Goal: Information Seeking & Learning: Learn about a topic

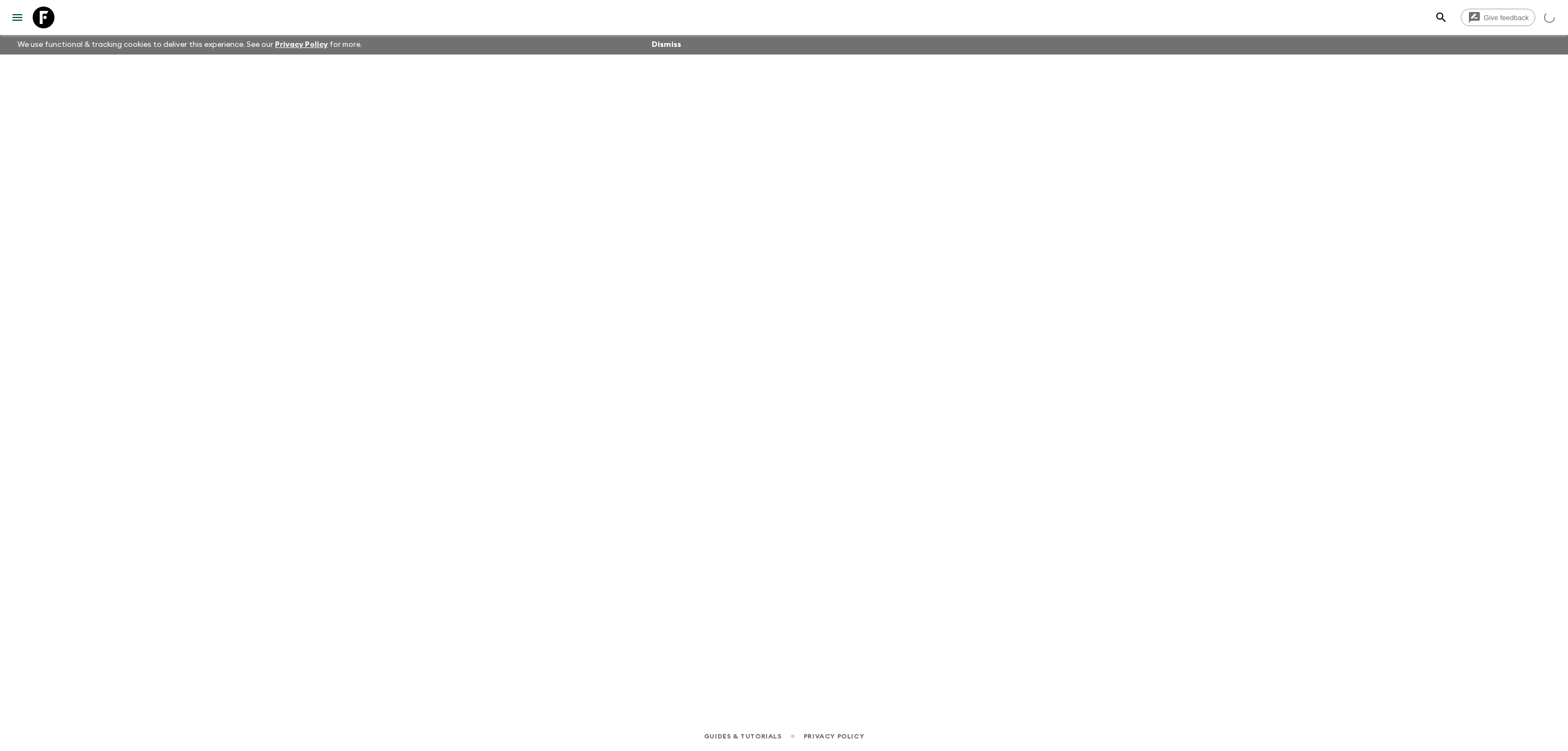
click at [33, 21] on icon at bounding box center [44, 18] width 22 height 22
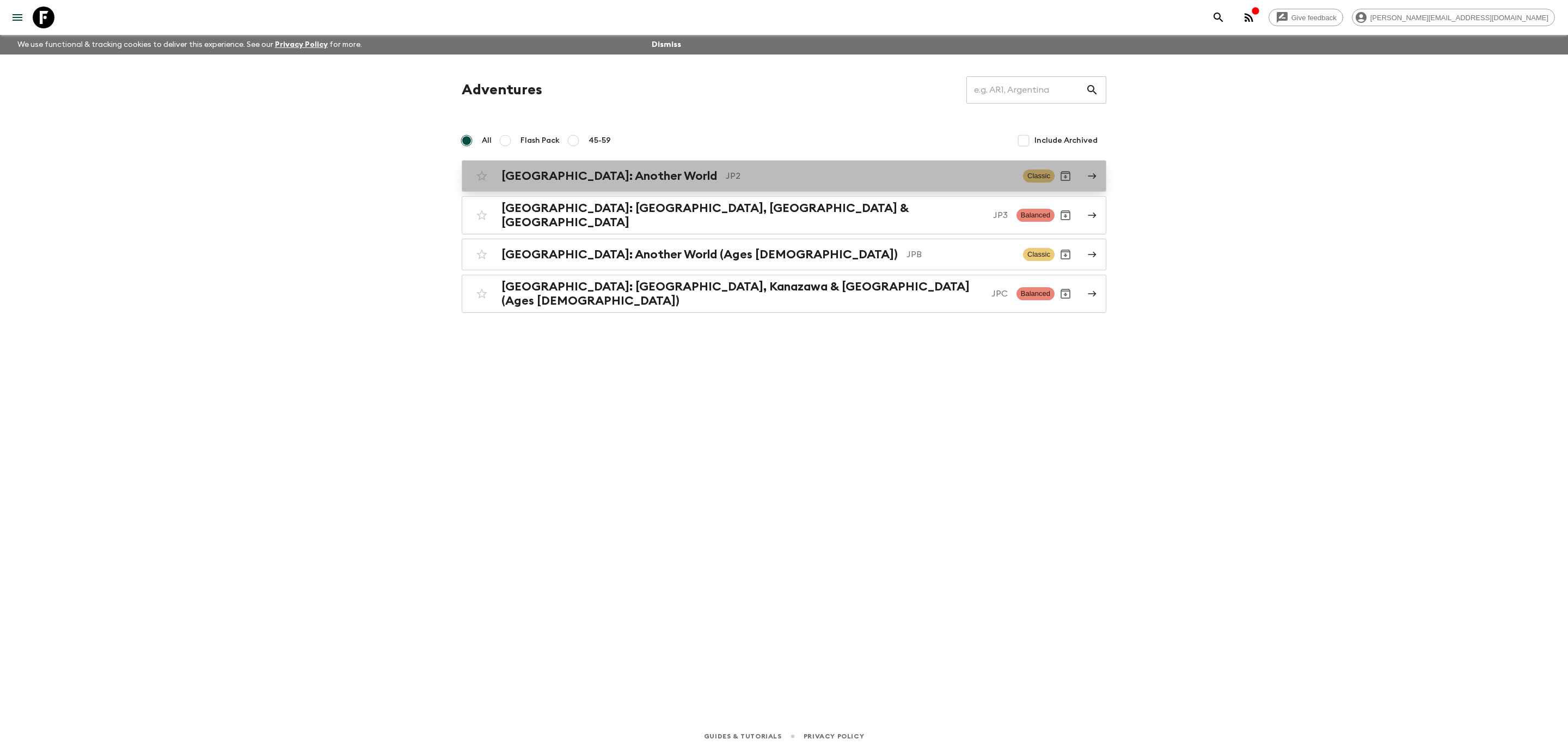
click at [598, 175] on h2 "[GEOGRAPHIC_DATA]: Another World" at bounding box center [609, 175] width 215 height 14
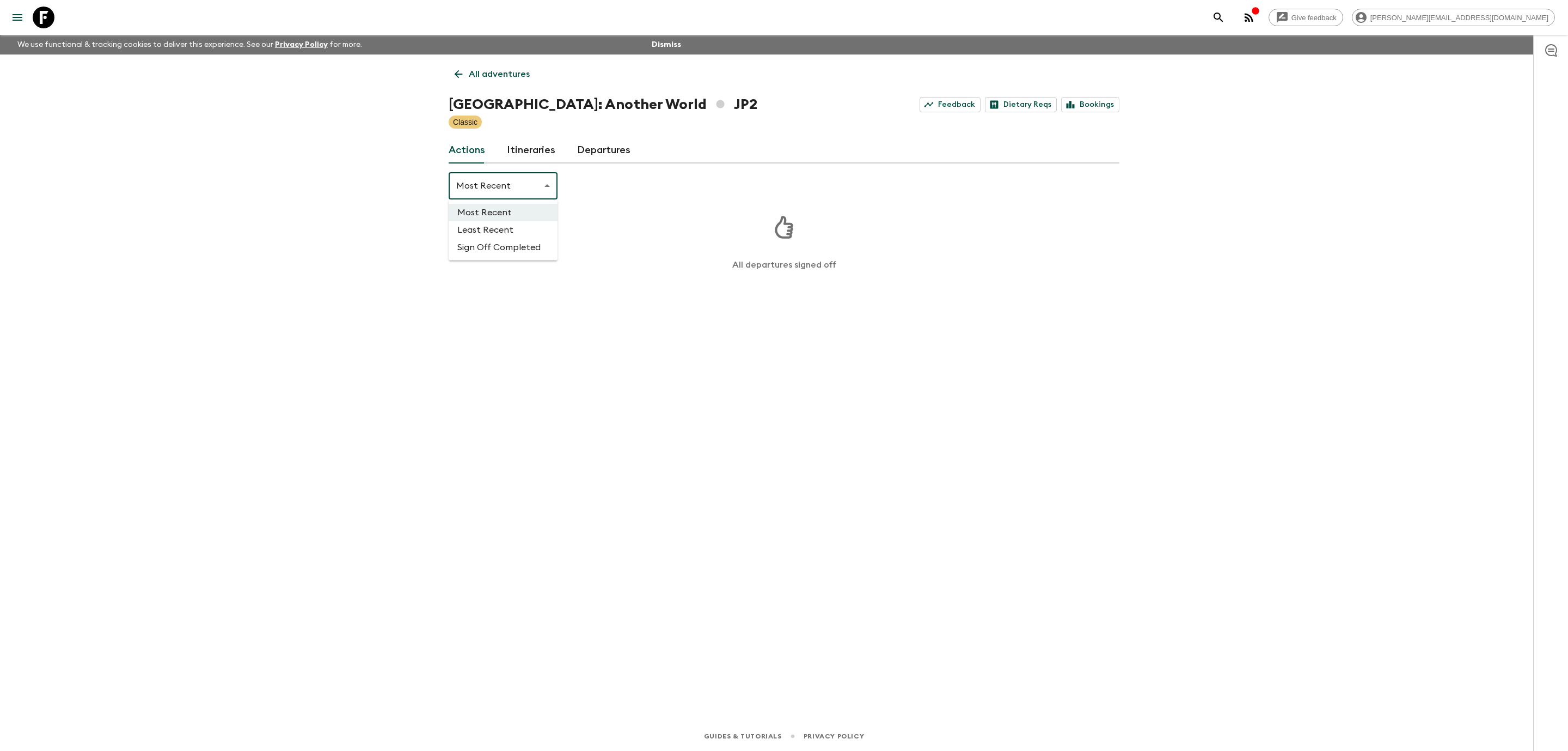
click at [557, 177] on body "Give feedback [PERSON_NAME][EMAIL_ADDRESS][DOMAIN_NAME] We use functional & tra…" at bounding box center [784, 375] width 1568 height 751
click at [517, 149] on div at bounding box center [784, 375] width 1568 height 751
click at [38, 23] on icon at bounding box center [44, 18] width 22 height 22
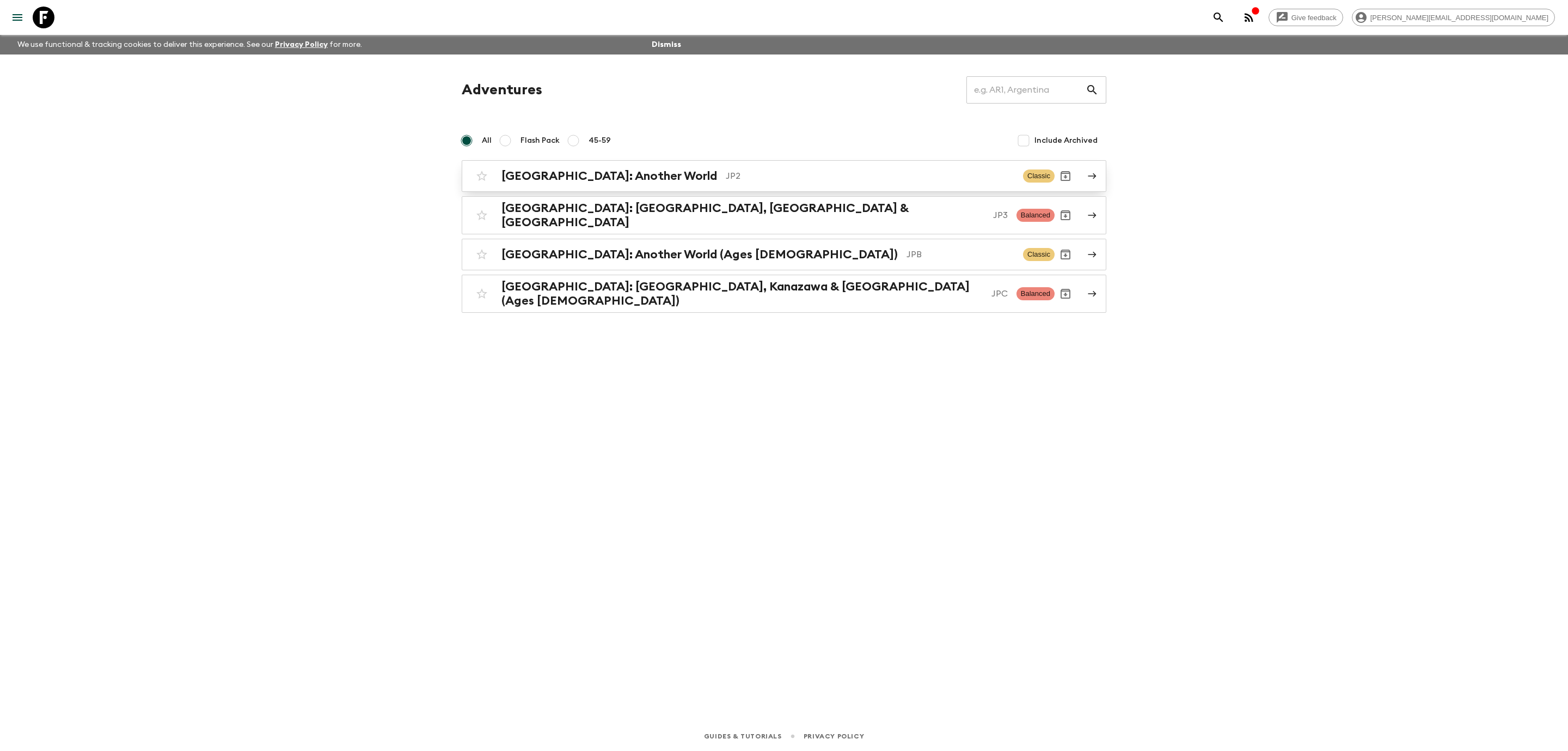
click at [577, 177] on h2 "[GEOGRAPHIC_DATA]: Another World" at bounding box center [609, 175] width 215 height 14
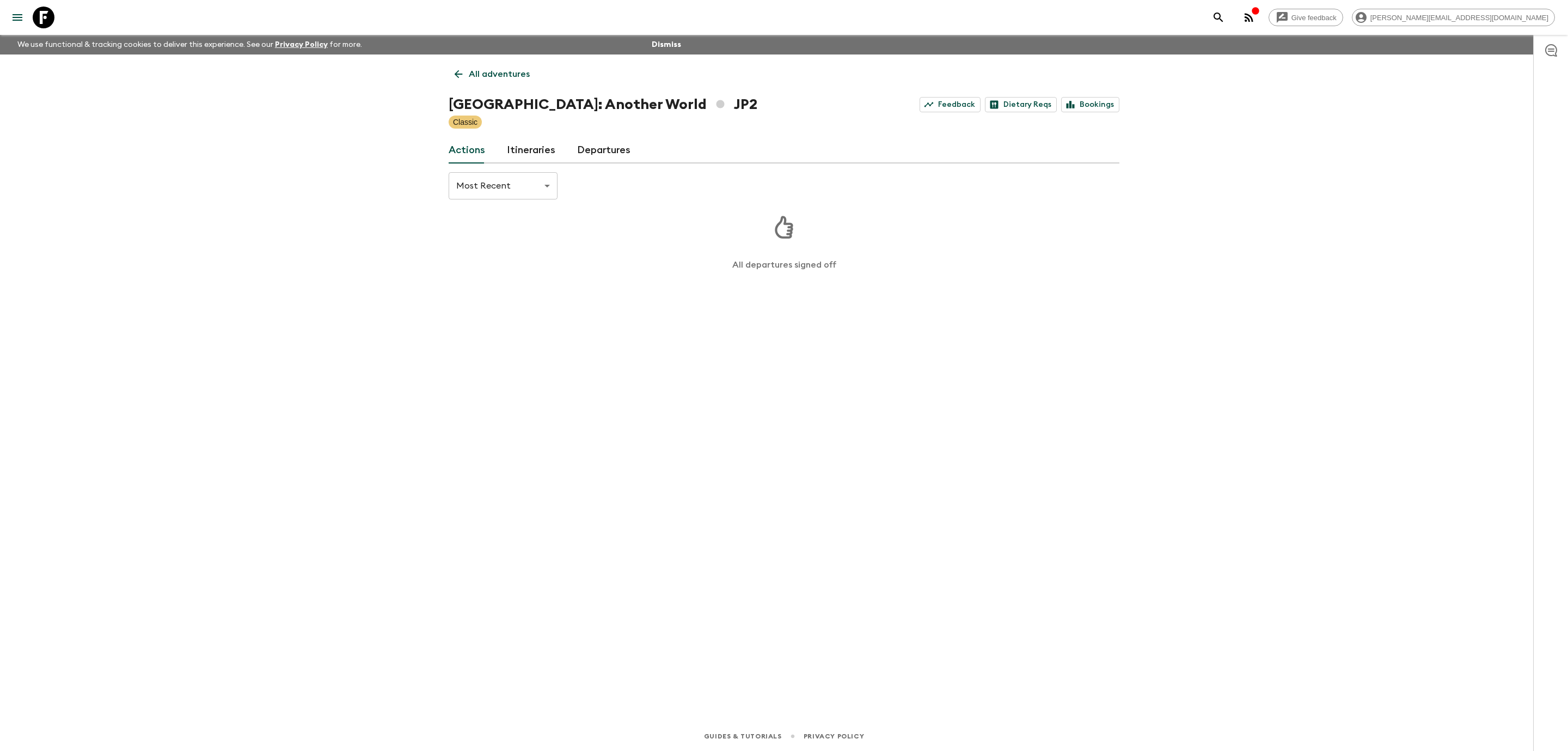
click at [534, 152] on link "Itineraries" at bounding box center [531, 150] width 49 height 26
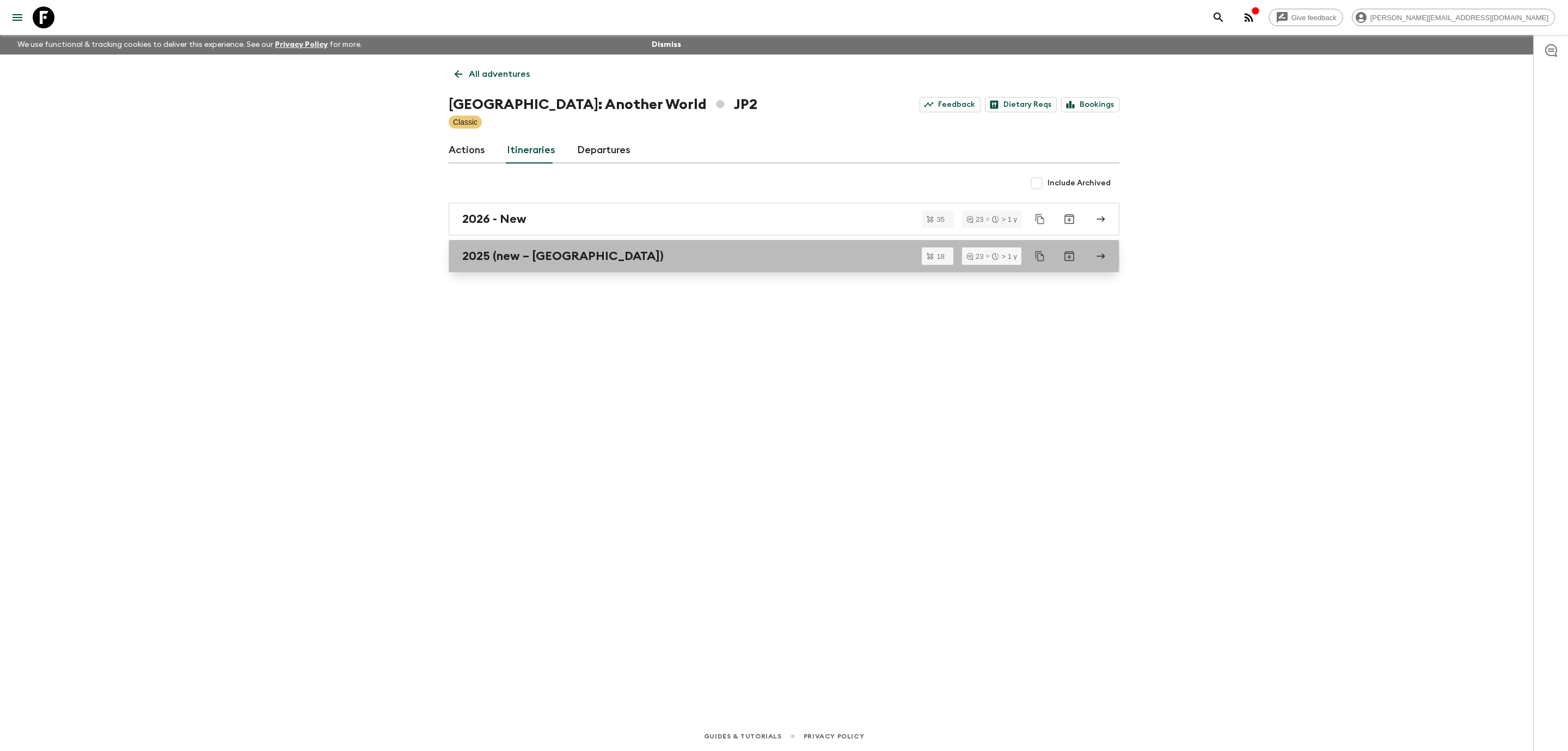
click at [583, 256] on div "2025 (new – [GEOGRAPHIC_DATA])" at bounding box center [773, 256] width 623 height 14
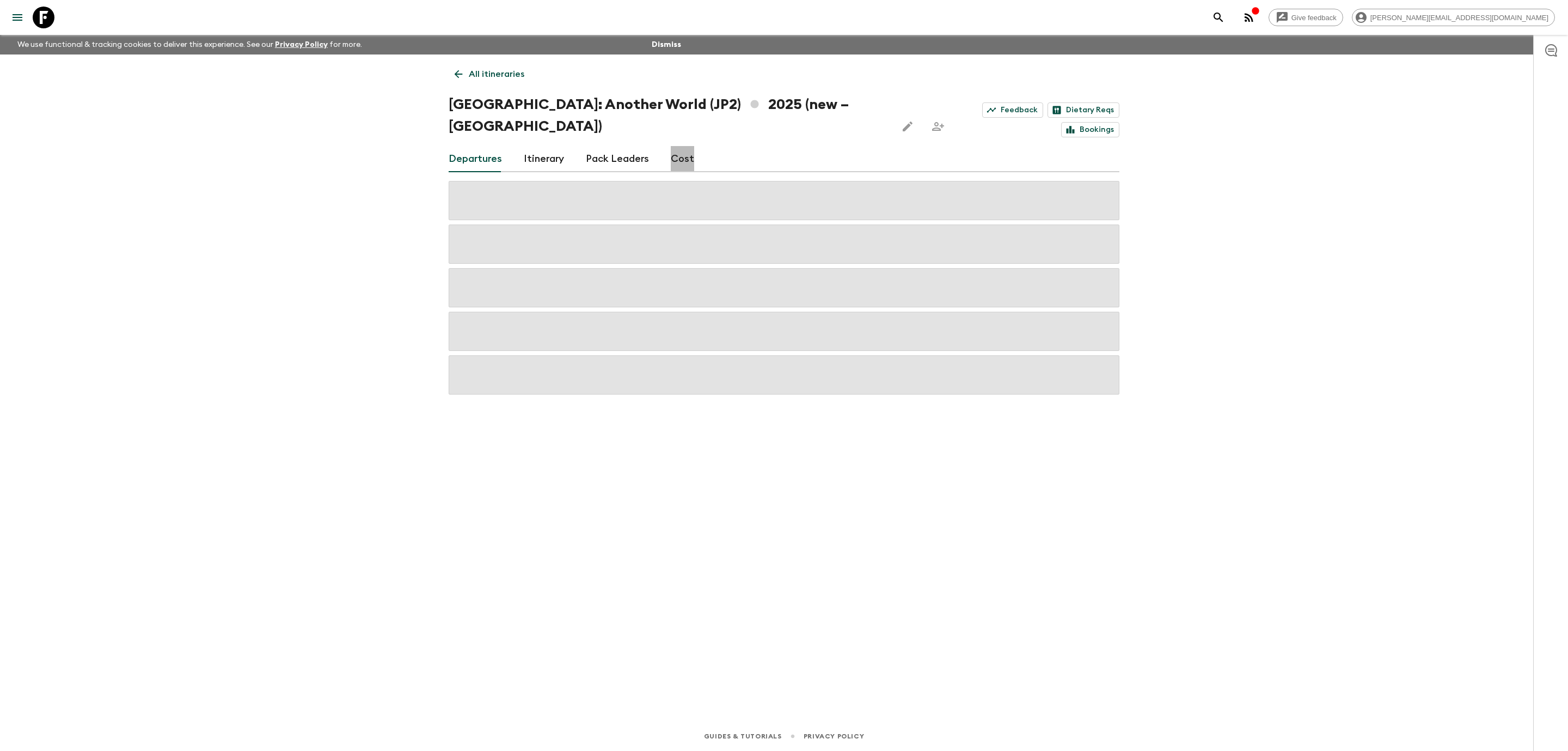
click at [678, 146] on link "Cost" at bounding box center [682, 159] width 23 height 26
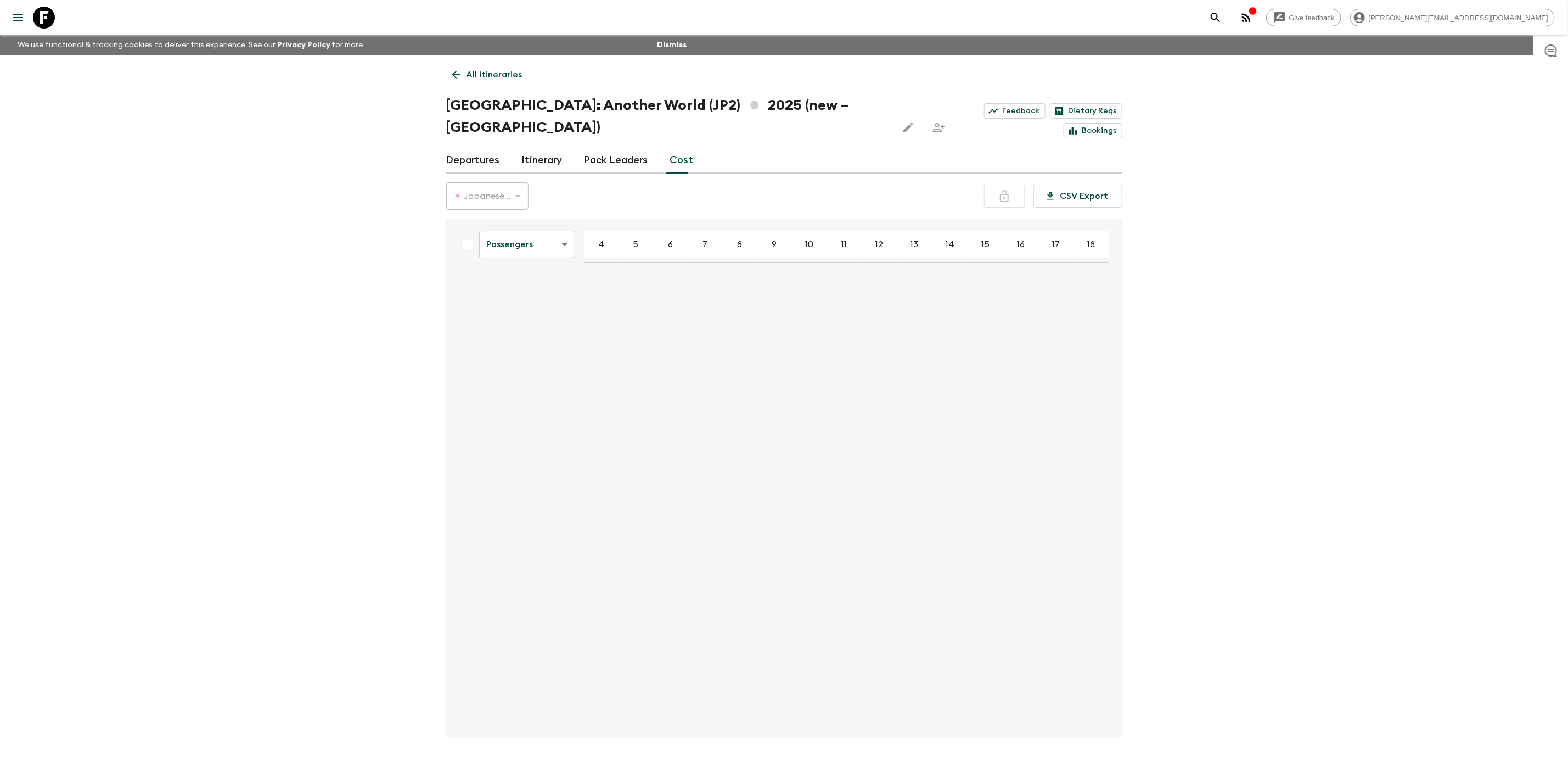
click at [555, 227] on body "Give feedback [PERSON_NAME][EMAIL_ADDRESS][DOMAIN_NAME] We use functional & tra…" at bounding box center [784, 399] width 1568 height 798
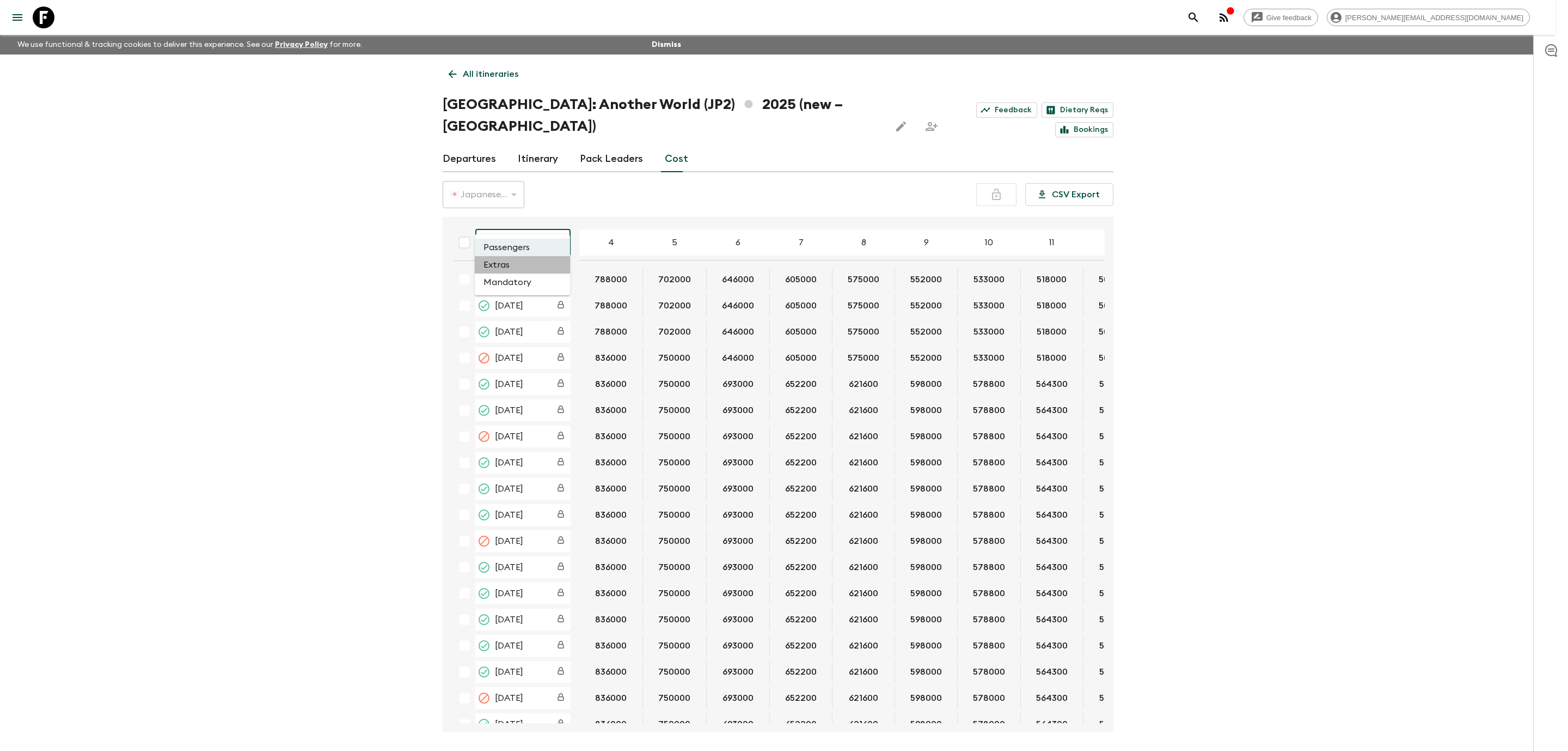
click at [541, 266] on li "Extras" at bounding box center [522, 264] width 96 height 18
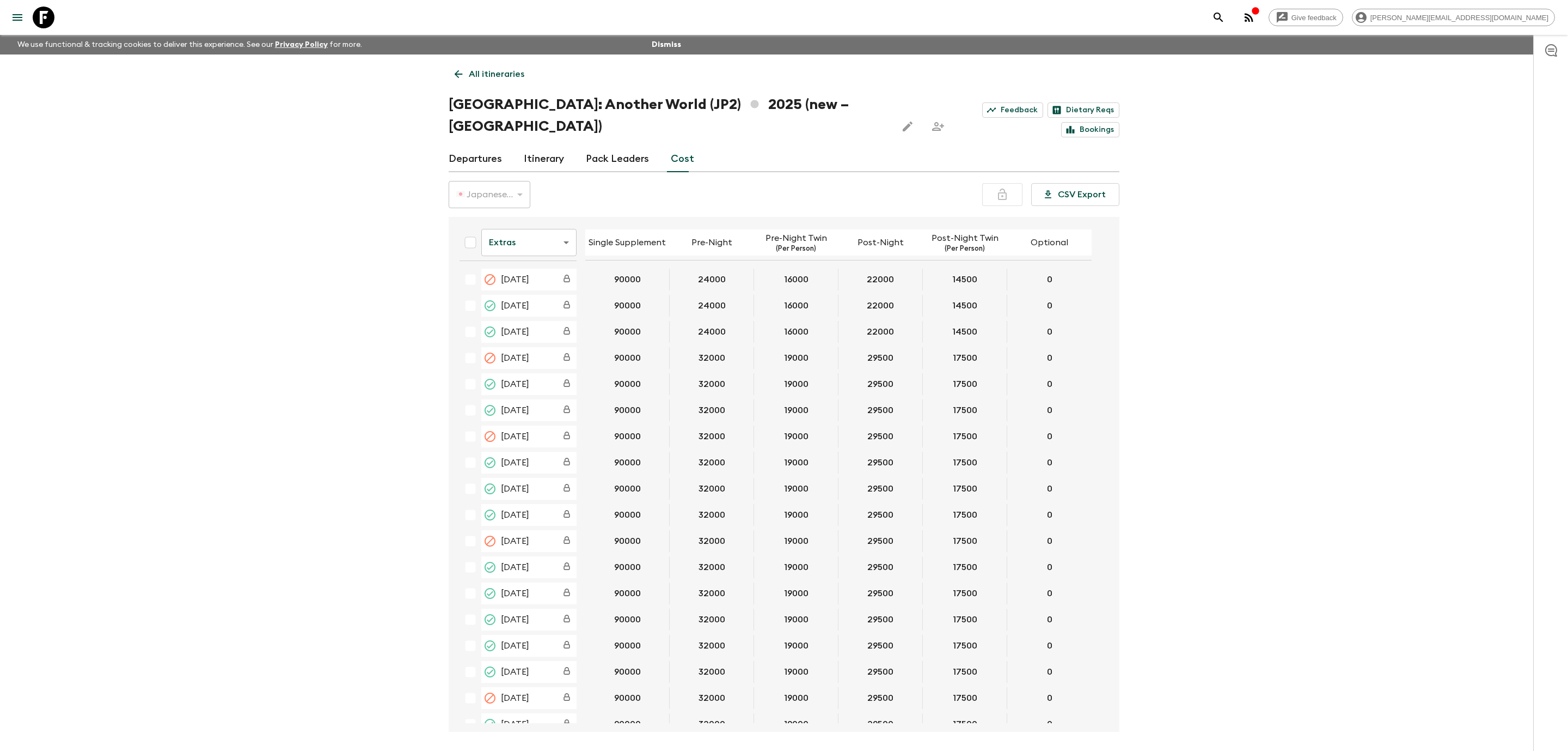
click at [562, 226] on body "Give feedback [PERSON_NAME][EMAIL_ADDRESS][DOMAIN_NAME] We use functional & tra…" at bounding box center [784, 396] width 1568 height 792
click at [565, 216] on body "Give feedback [PERSON_NAME][EMAIL_ADDRESS][DOMAIN_NAME] We use functional & tra…" at bounding box center [777, 396] width 1555 height 792
click at [533, 267] on li "Extras" at bounding box center [522, 264] width 96 height 18
click at [548, 231] on body "Give feedback [PERSON_NAME][EMAIL_ADDRESS][DOMAIN_NAME] We use functional & tra…" at bounding box center [784, 396] width 1568 height 792
click at [542, 264] on li "Extras" at bounding box center [522, 264] width 96 height 18
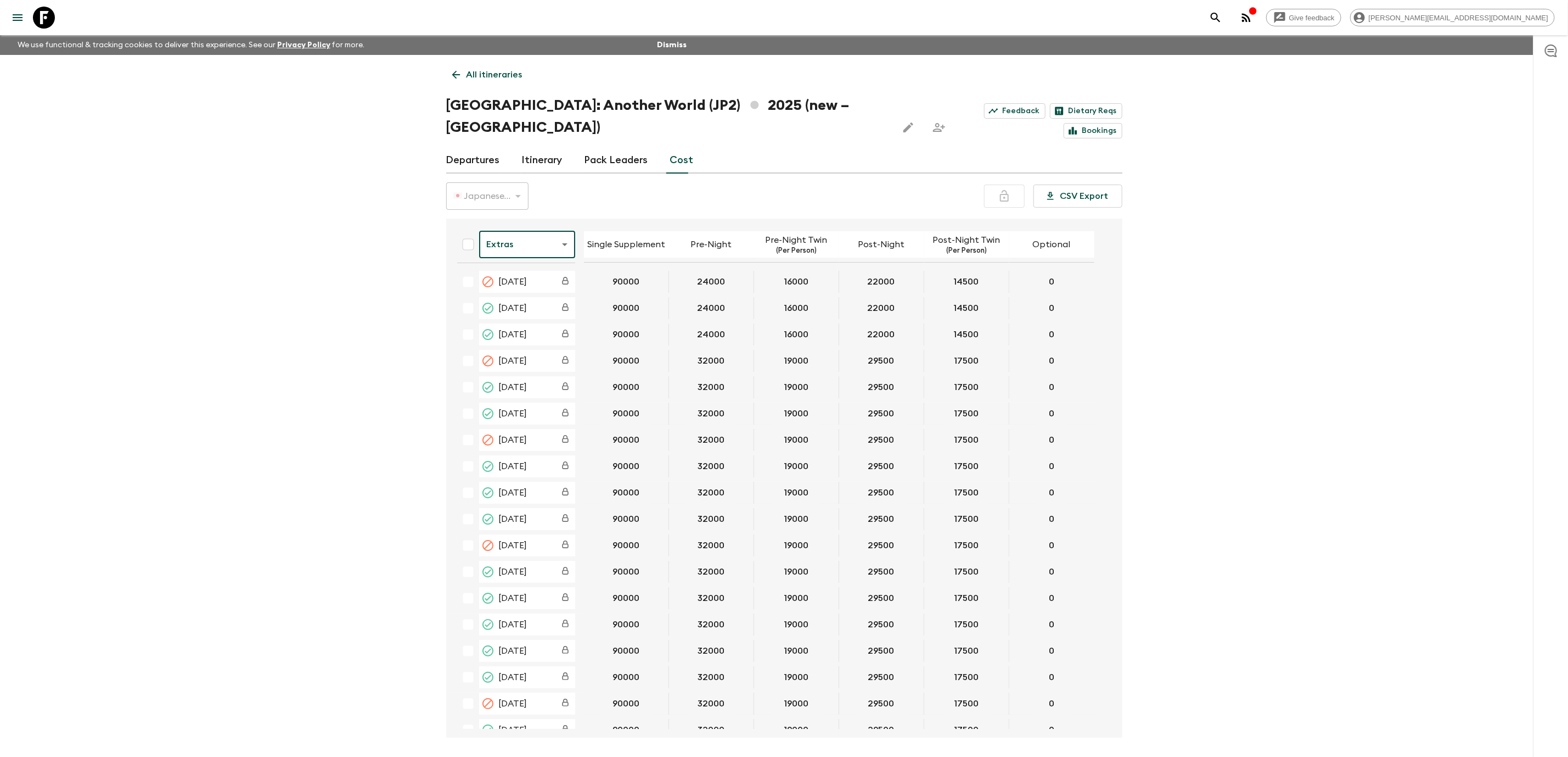
click at [560, 229] on body "Give feedback [PERSON_NAME][EMAIL_ADDRESS][DOMAIN_NAME] We use functional & tra…" at bounding box center [784, 399] width 1568 height 798
